Goal: Information Seeking & Learning: Check status

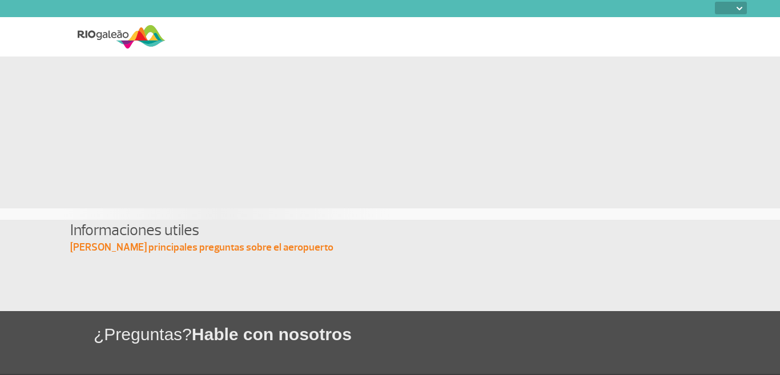
select select
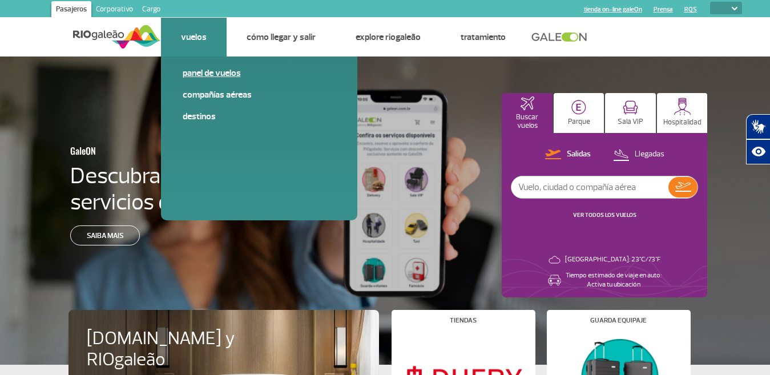
click at [207, 71] on link "Panel de vuelos" at bounding box center [259, 73] width 153 height 13
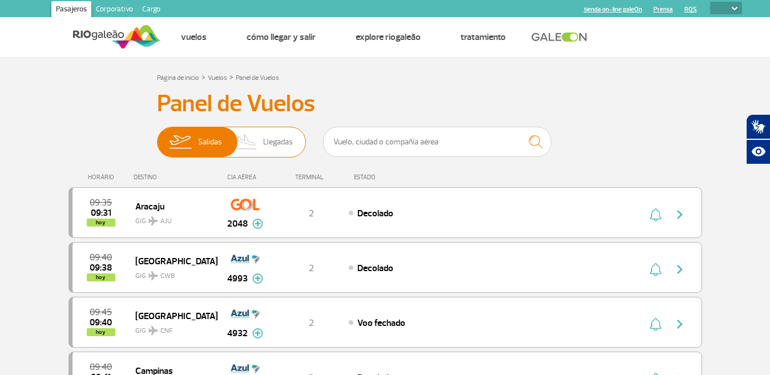
click at [289, 141] on span "Llegadas" at bounding box center [278, 142] width 30 height 30
click at [157, 136] on input "[PERSON_NAME]" at bounding box center [157, 136] width 0 height 0
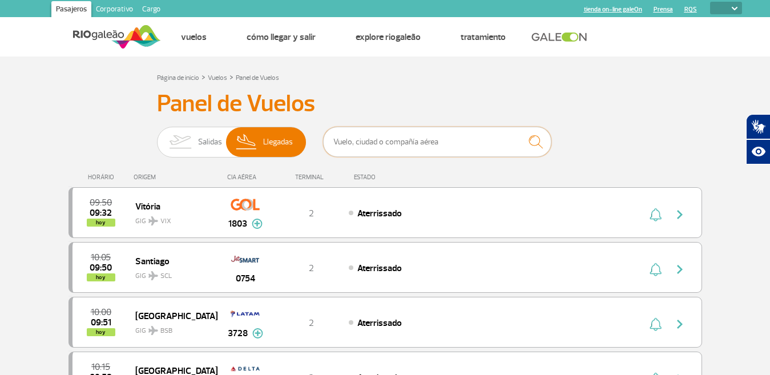
click at [418, 140] on input "text" at bounding box center [437, 142] width 228 height 30
type input "[GEOGRAPHIC_DATA]"
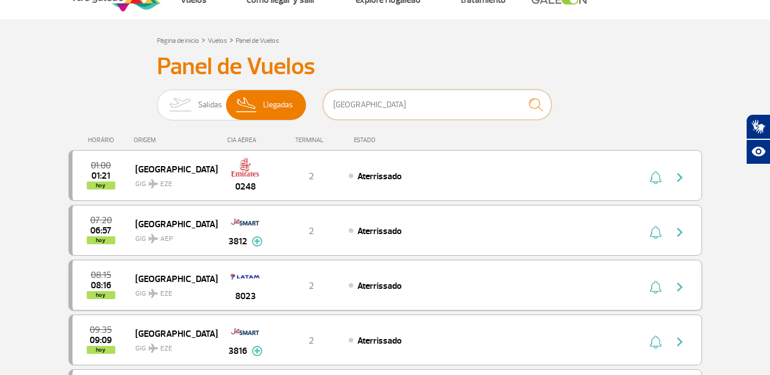
scroll to position [57, 0]
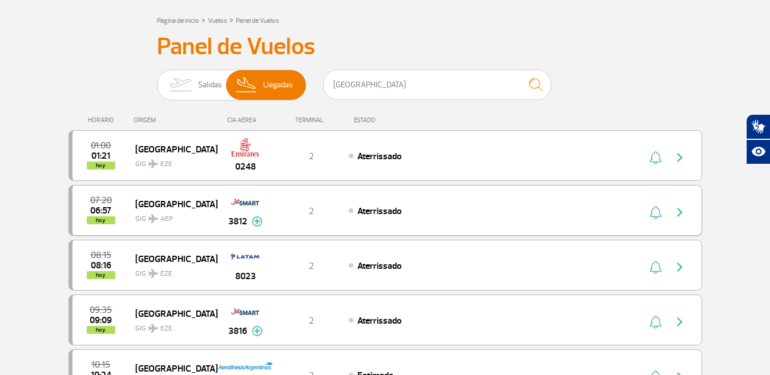
click at [253, 219] on img at bounding box center [257, 221] width 11 height 10
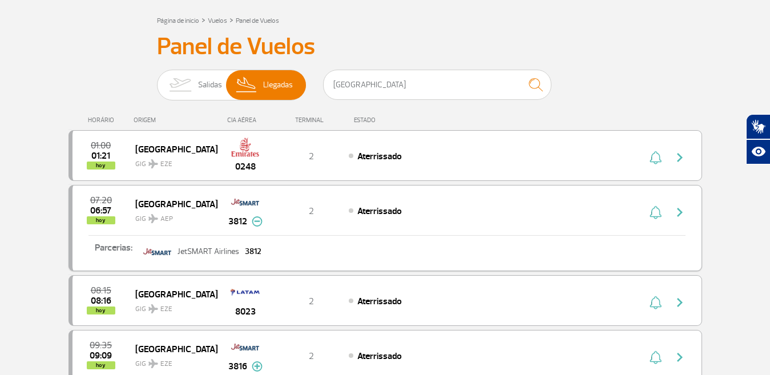
click at [375, 213] on span "Aterrissado" at bounding box center [379, 210] width 45 height 11
click at [681, 213] on img "button" at bounding box center [680, 212] width 14 height 14
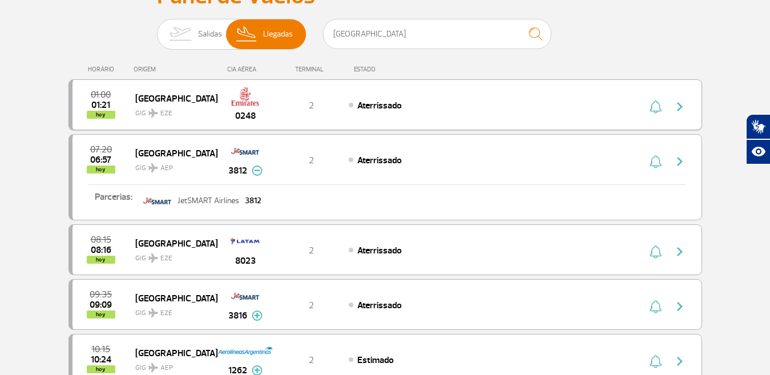
scroll to position [0, 0]
